Goal: Information Seeking & Learning: Learn about a topic

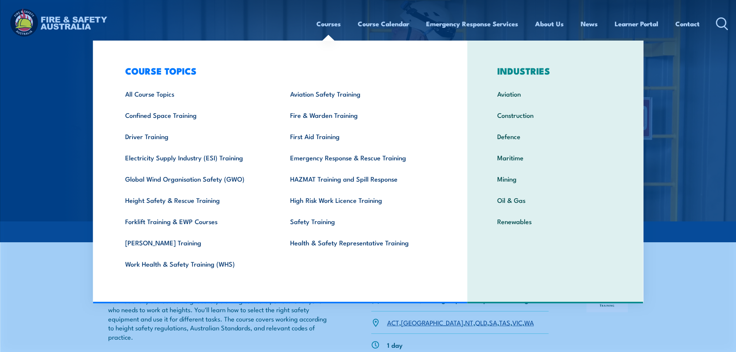
click at [333, 23] on link "Courses" at bounding box center [328, 24] width 24 height 20
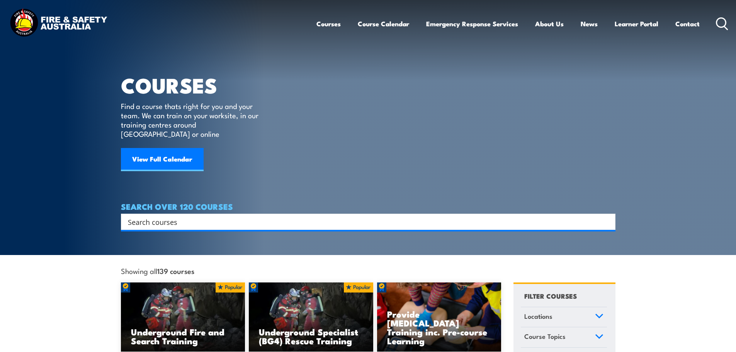
click at [235, 216] on input "Search input" at bounding box center [363, 222] width 470 height 12
type input "permits"
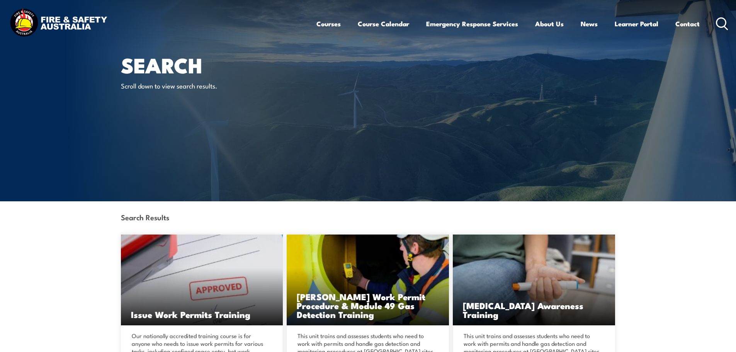
scroll to position [39, 0]
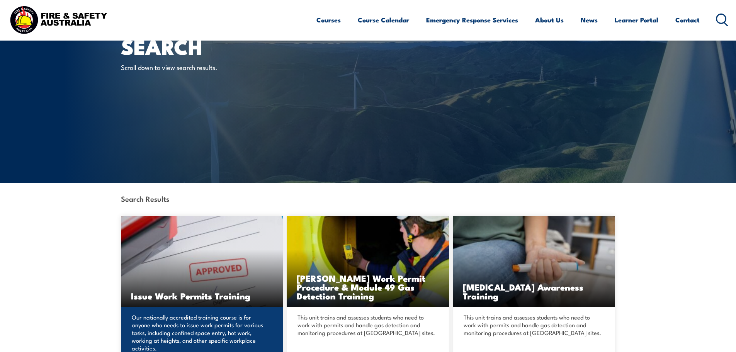
click at [168, 284] on img at bounding box center [202, 261] width 162 height 91
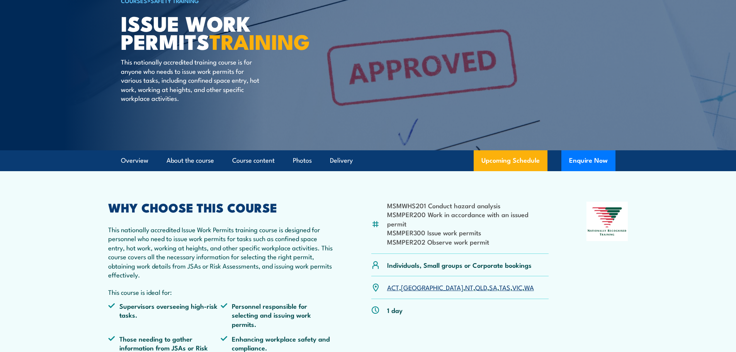
scroll to position [77, 0]
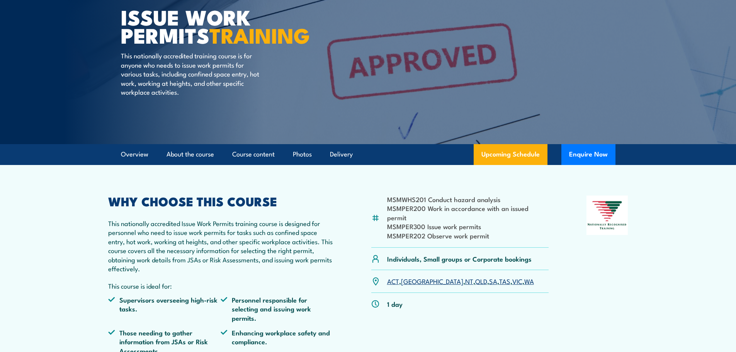
click at [489, 276] on link "SA" at bounding box center [493, 280] width 8 height 9
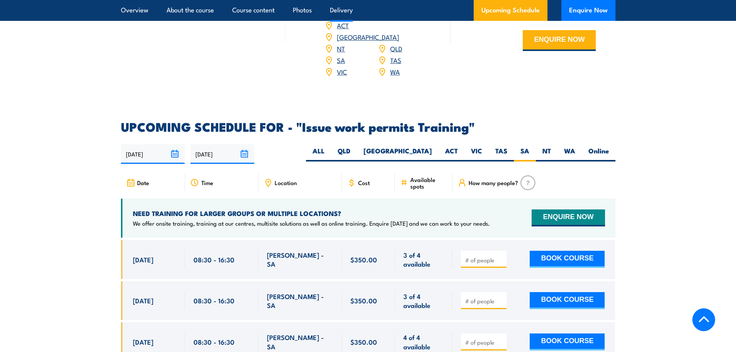
scroll to position [1105, 0]
